Goal: Task Accomplishment & Management: Use online tool/utility

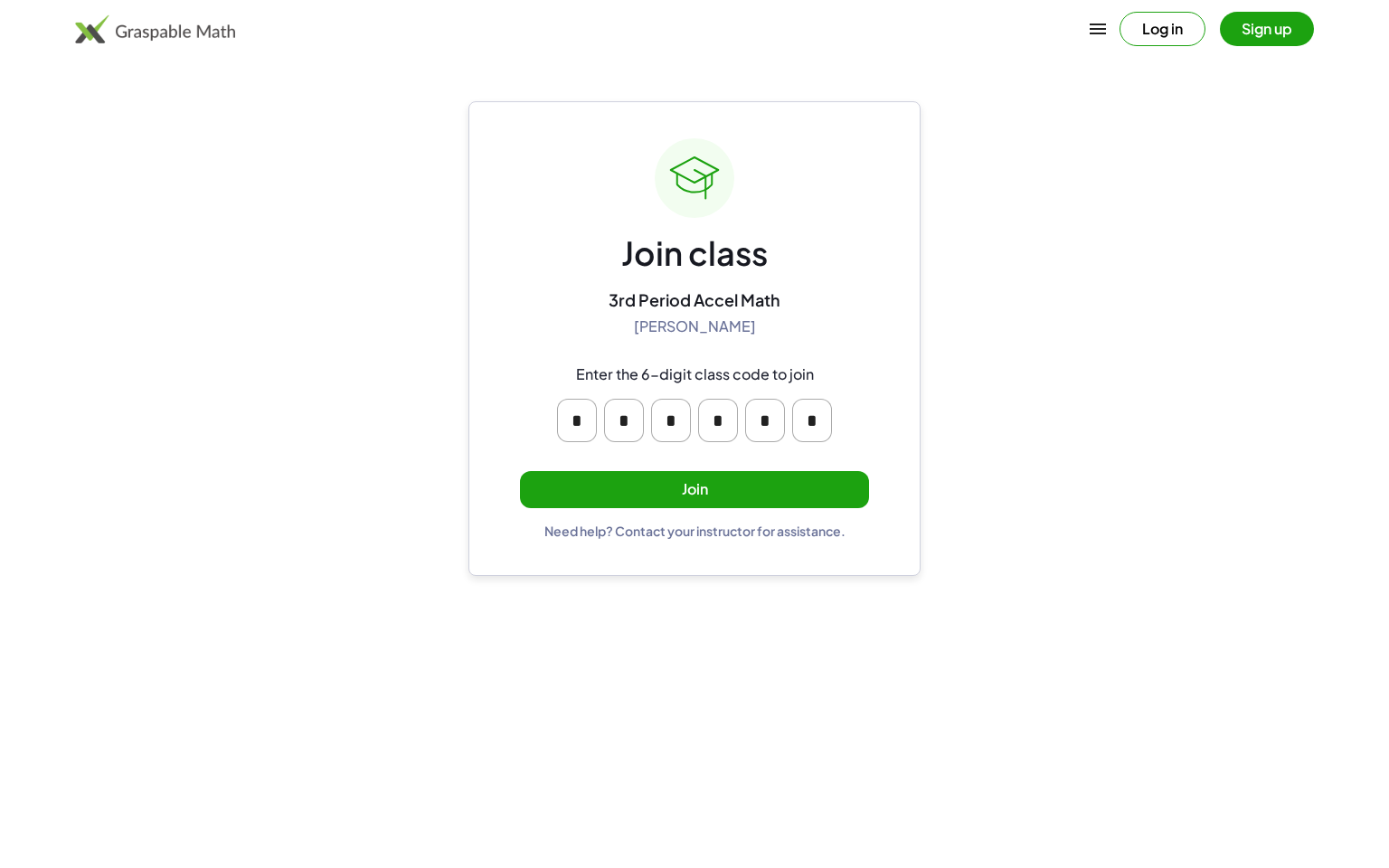
click at [742, 482] on button "Join" at bounding box center [694, 489] width 349 height 37
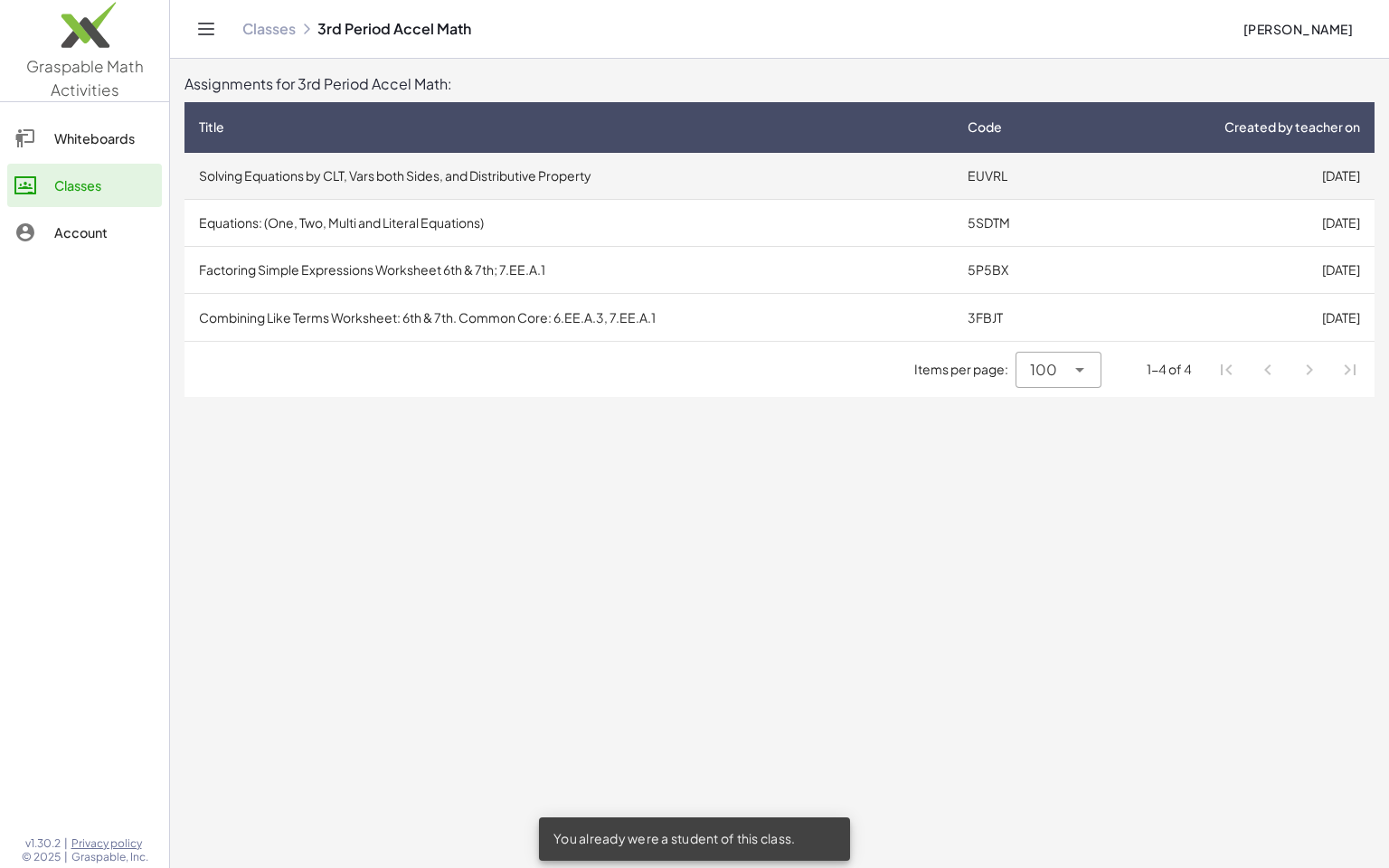
click at [365, 175] on td "Solving Equations by CLT, Vars both Sides, and Distributive Property" at bounding box center [568, 176] width 769 height 47
